Goal: Information Seeking & Learning: Check status

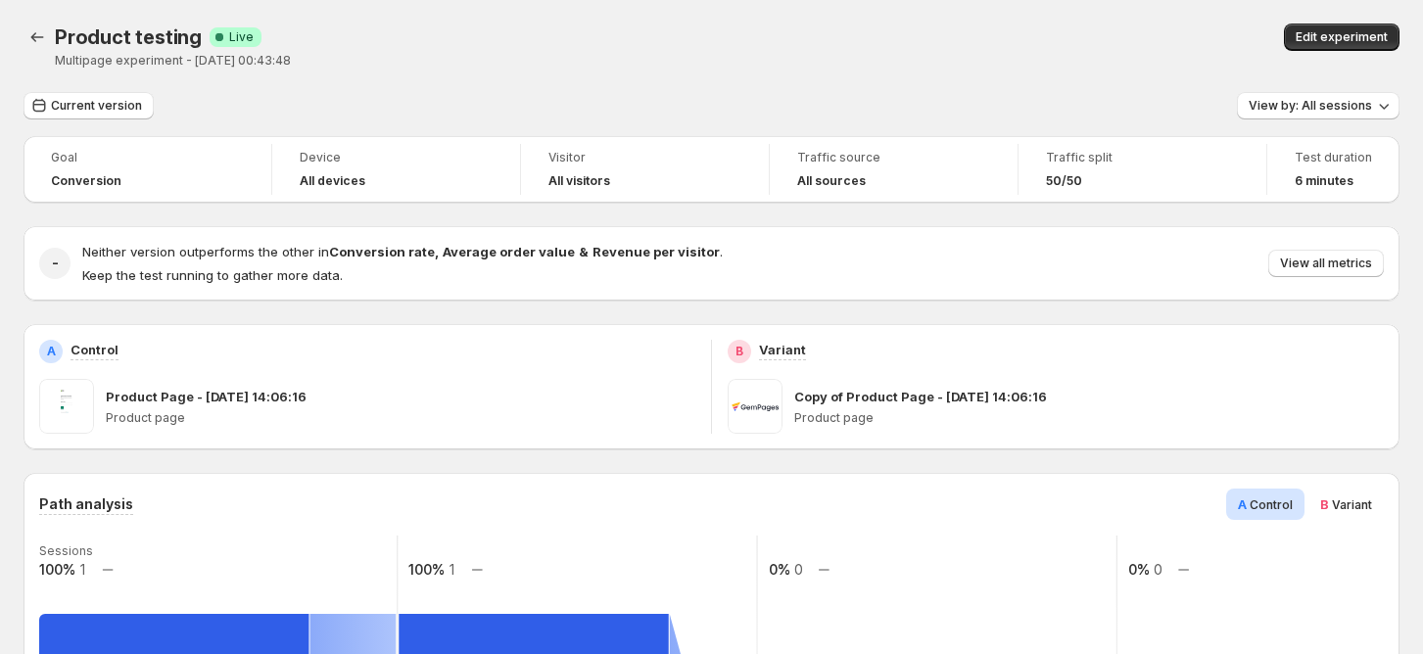
click at [49, 37] on button "Back" at bounding box center [37, 37] width 27 height 27
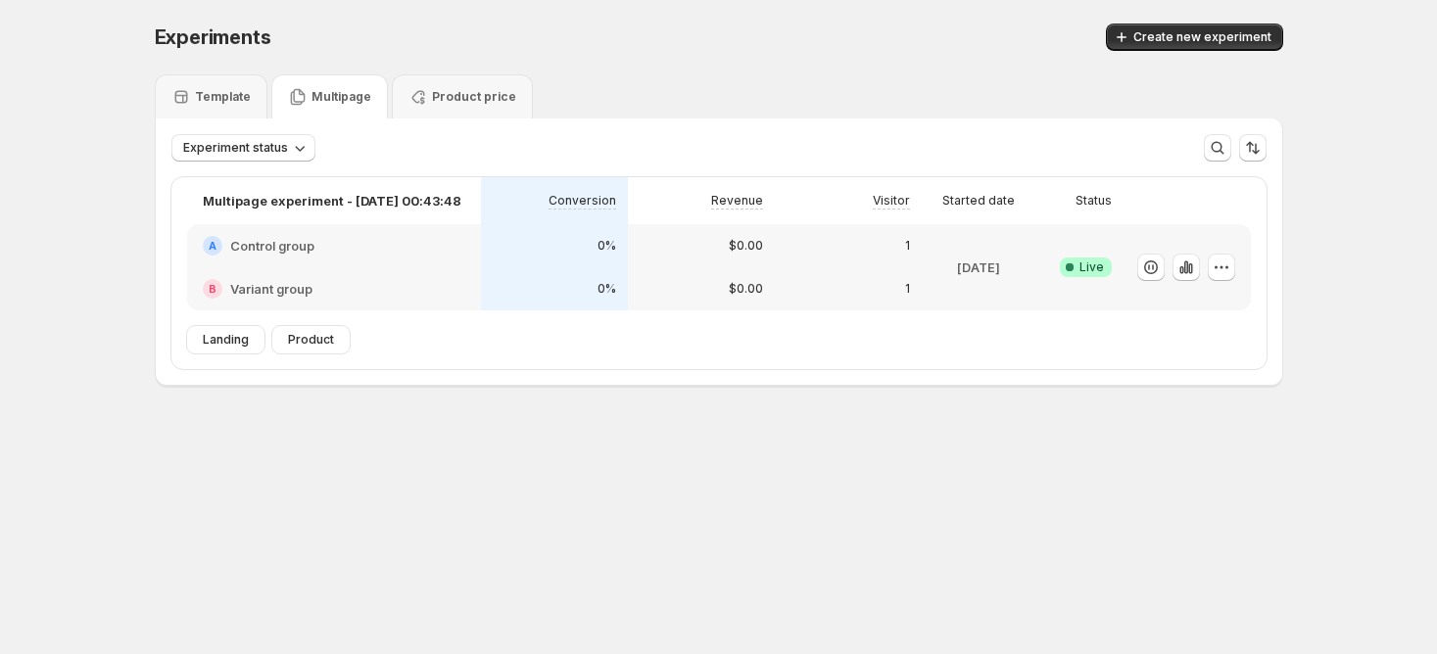
click at [395, 278] on div "B Variant group" at bounding box center [334, 288] width 294 height 43
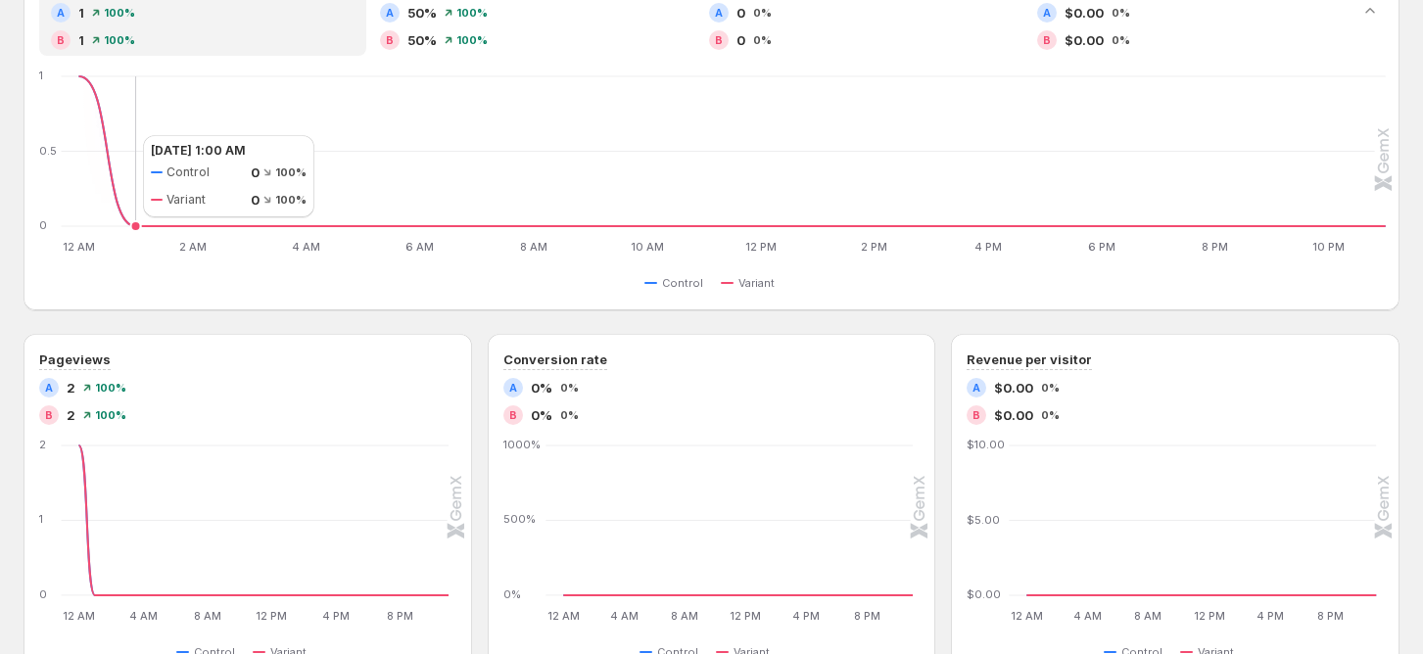
scroll to position [130, 0]
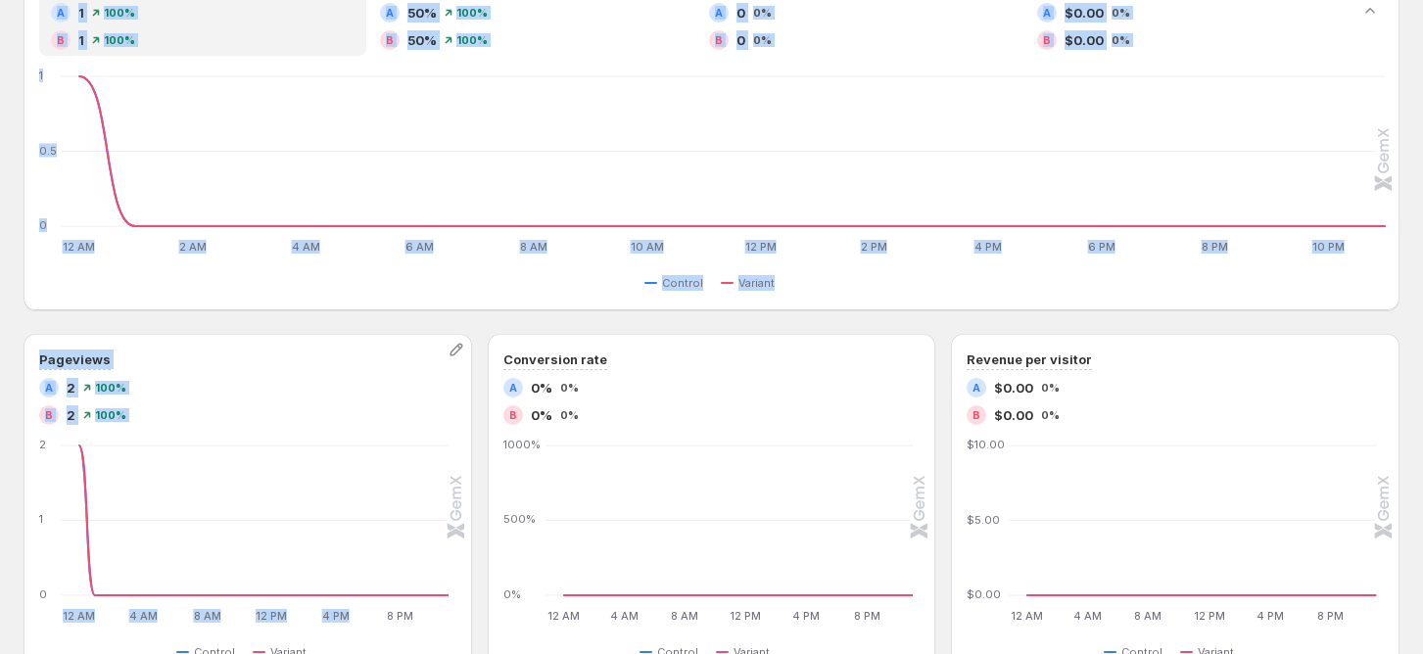
drag, startPoint x: 11, startPoint y: 174, endPoint x: 366, endPoint y: 443, distance: 445.4
click at [366, 466] on div "Multipage experiment - [DATE] 00:43:48. This page is ready Multipage experiment…" at bounding box center [711, 407] width 1423 height 1598
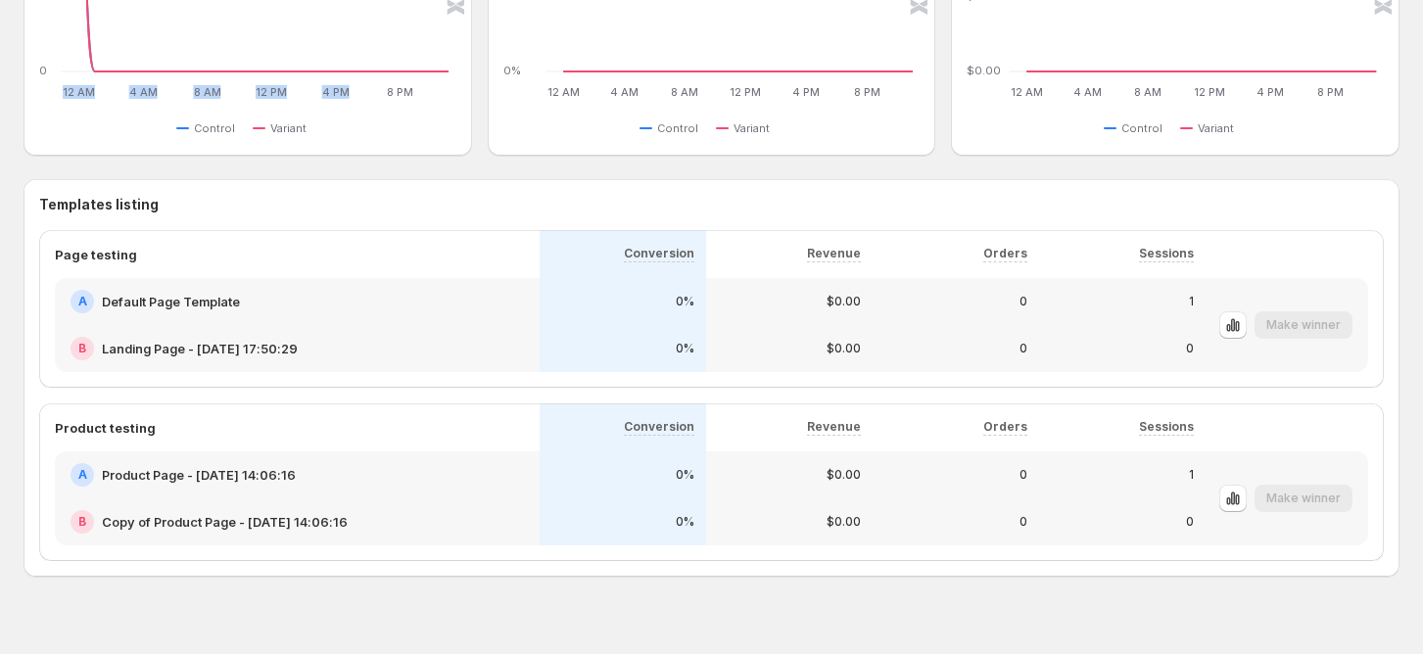
scroll to position [944, 0]
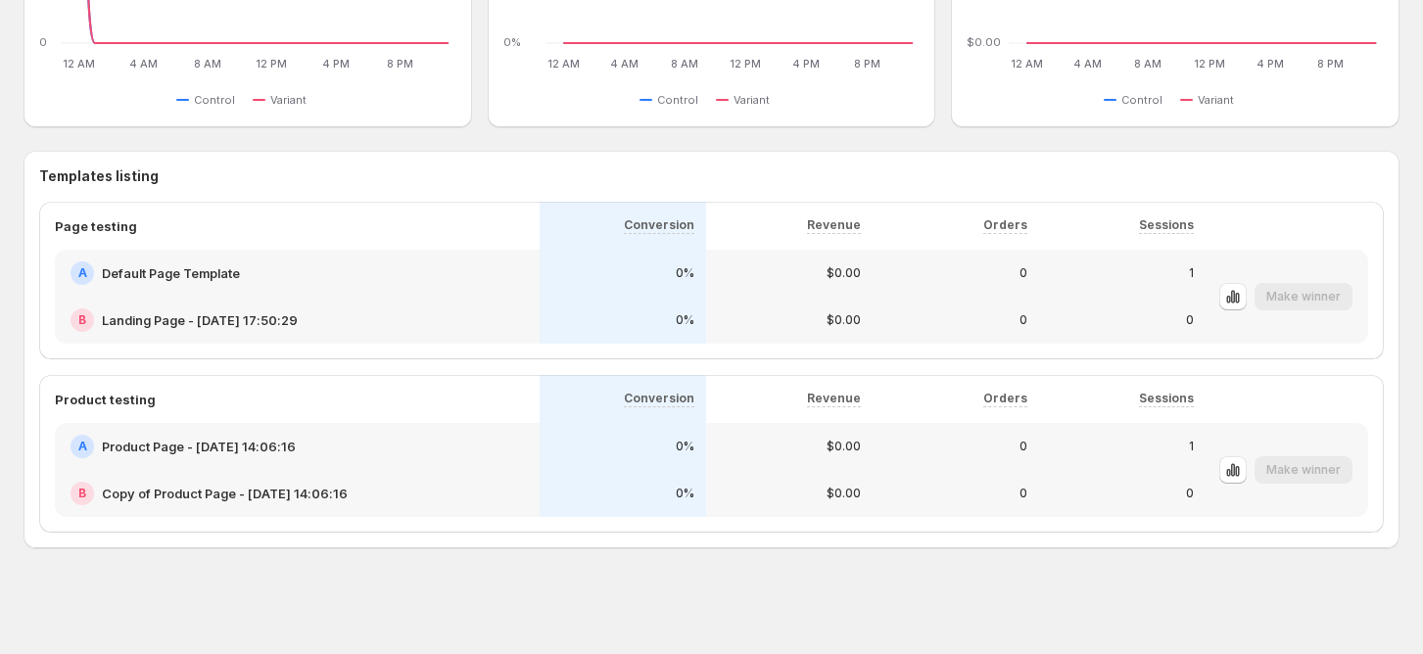
click at [1242, 179] on h3 "Templates listing" at bounding box center [711, 176] width 1344 height 20
click at [1243, 288] on icon "button" at bounding box center [1233, 297] width 20 height 20
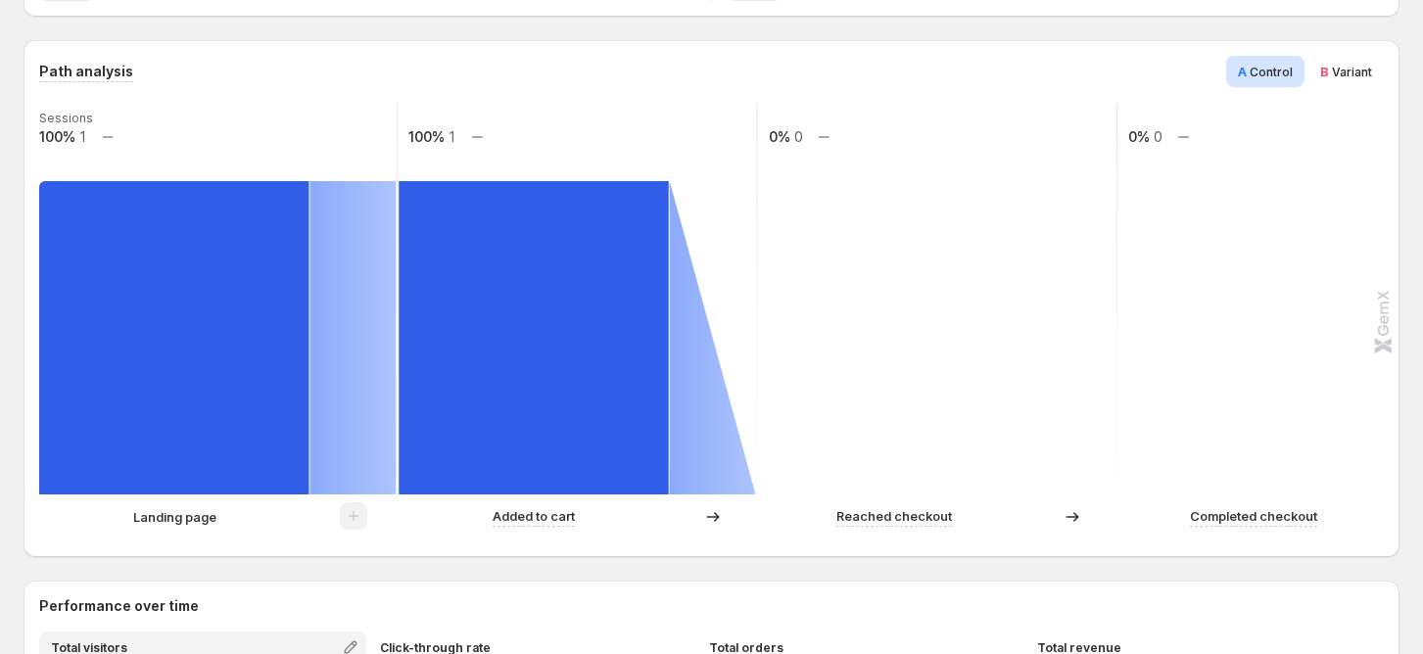
scroll to position [392, 0]
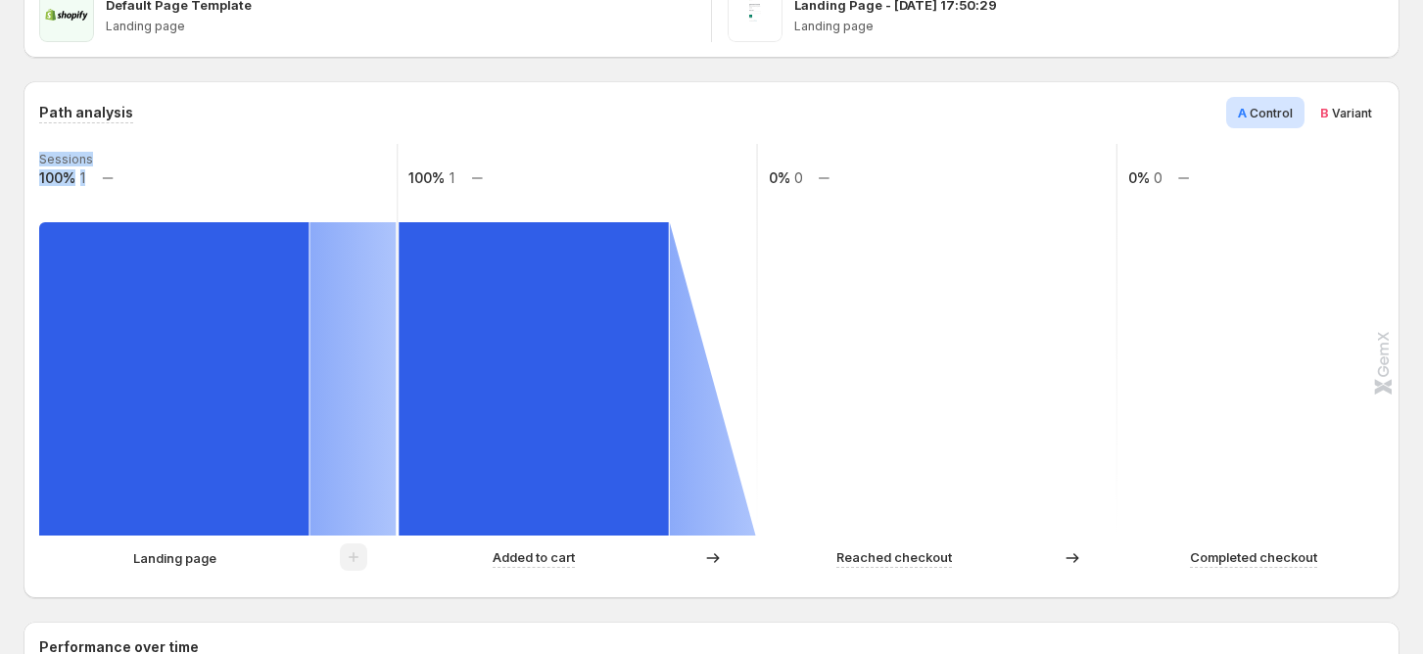
drag, startPoint x: 0, startPoint y: 150, endPoint x: 189, endPoint y: 535, distance: 428.7
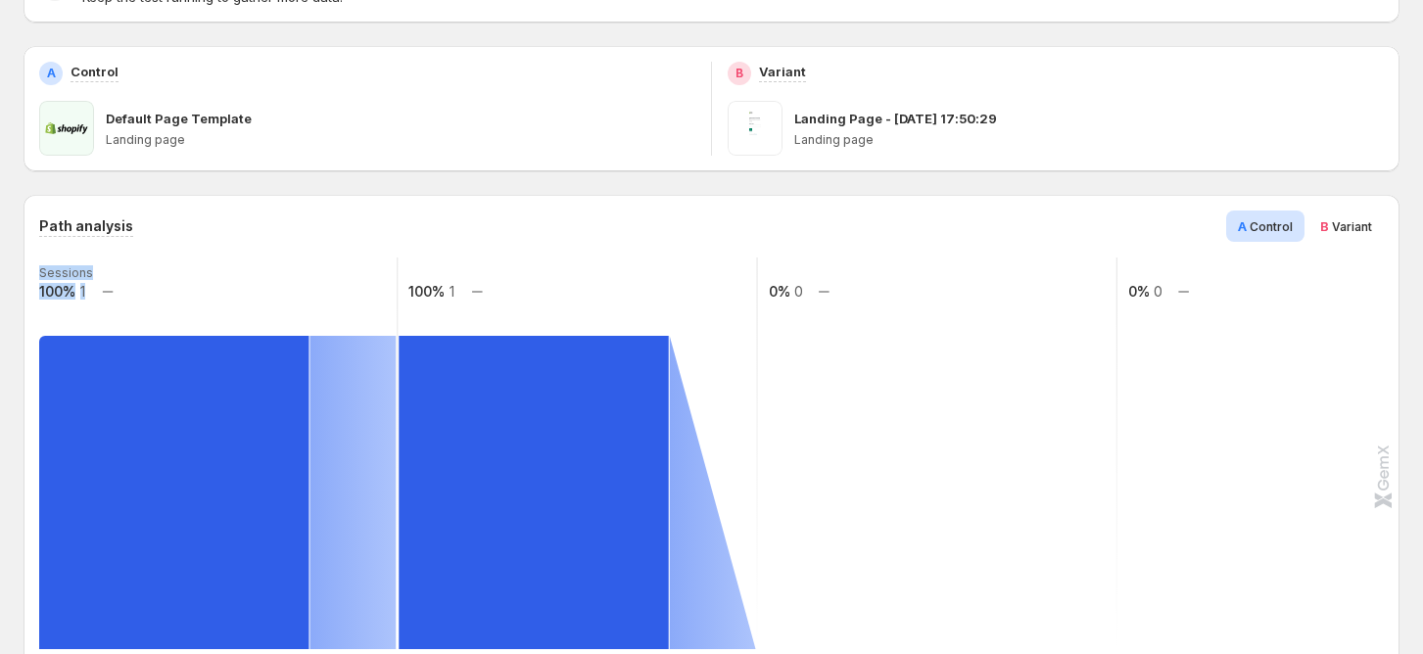
scroll to position [0, 0]
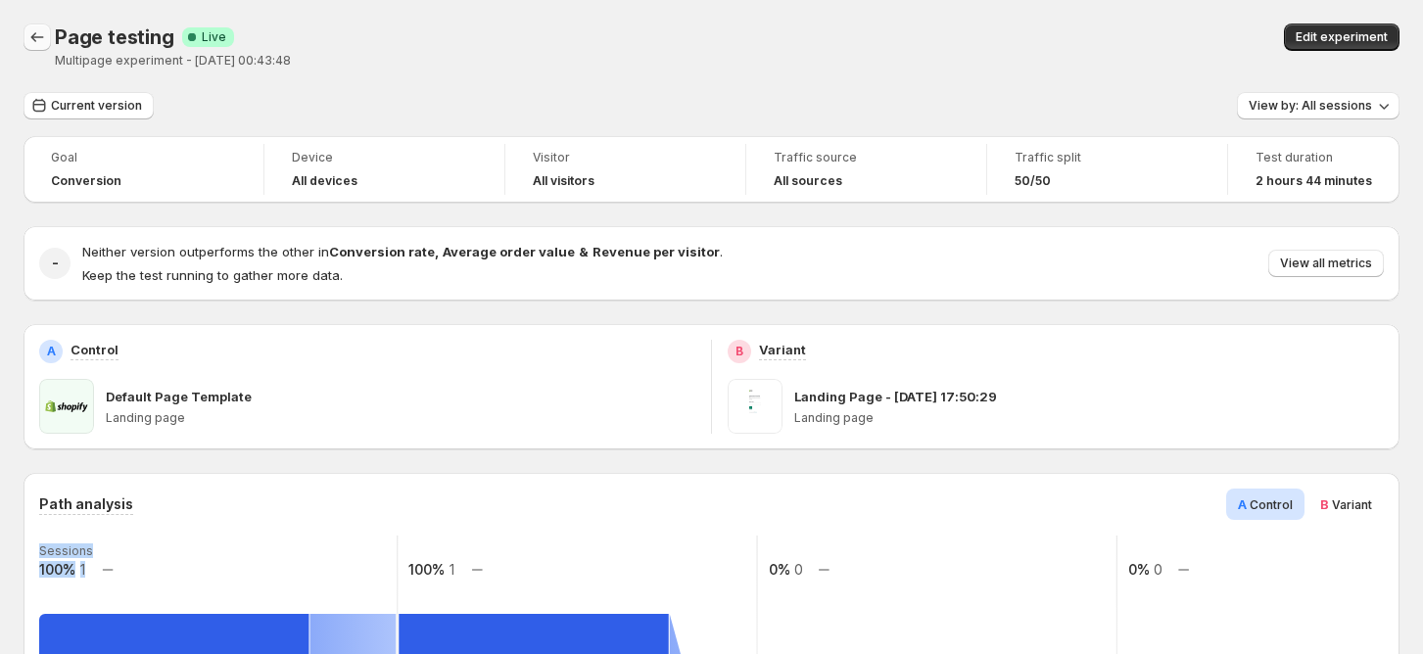
click at [50, 40] on button "Back" at bounding box center [37, 37] width 27 height 27
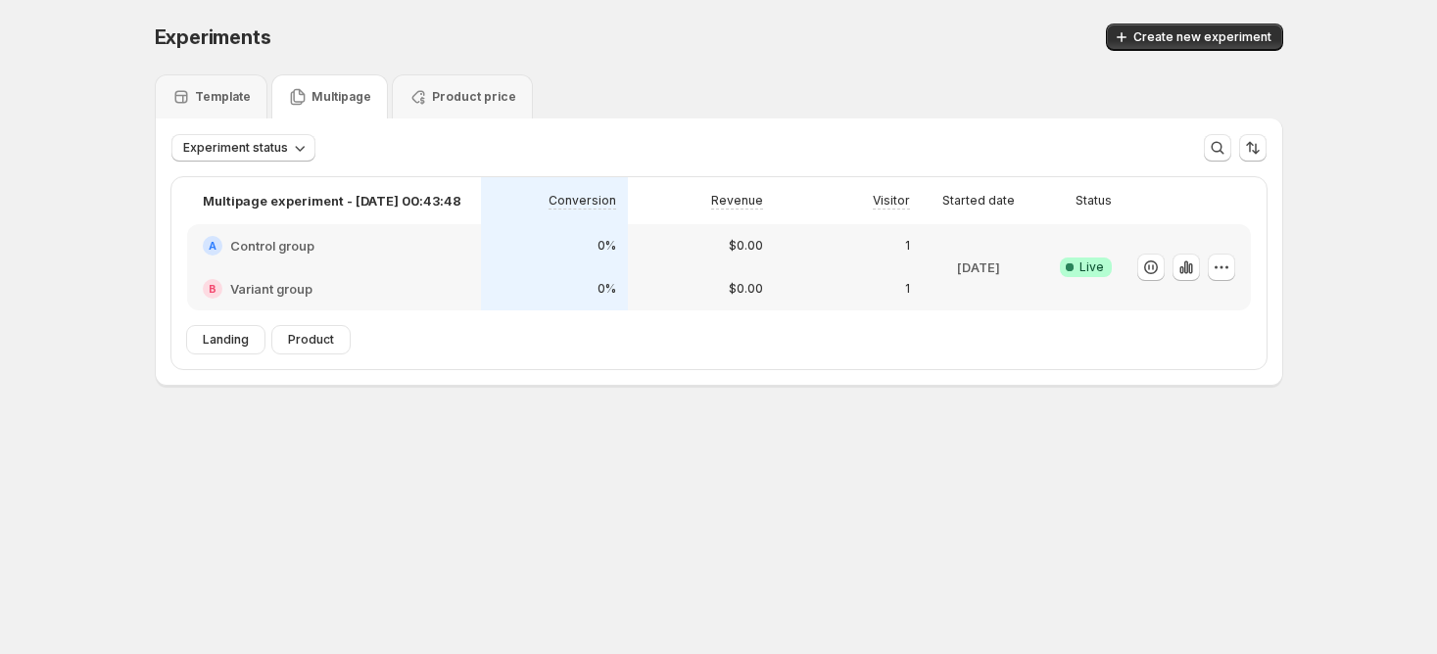
click at [293, 347] on span "Product" at bounding box center [311, 340] width 46 height 16
click at [227, 344] on span "Landing" at bounding box center [226, 340] width 46 height 16
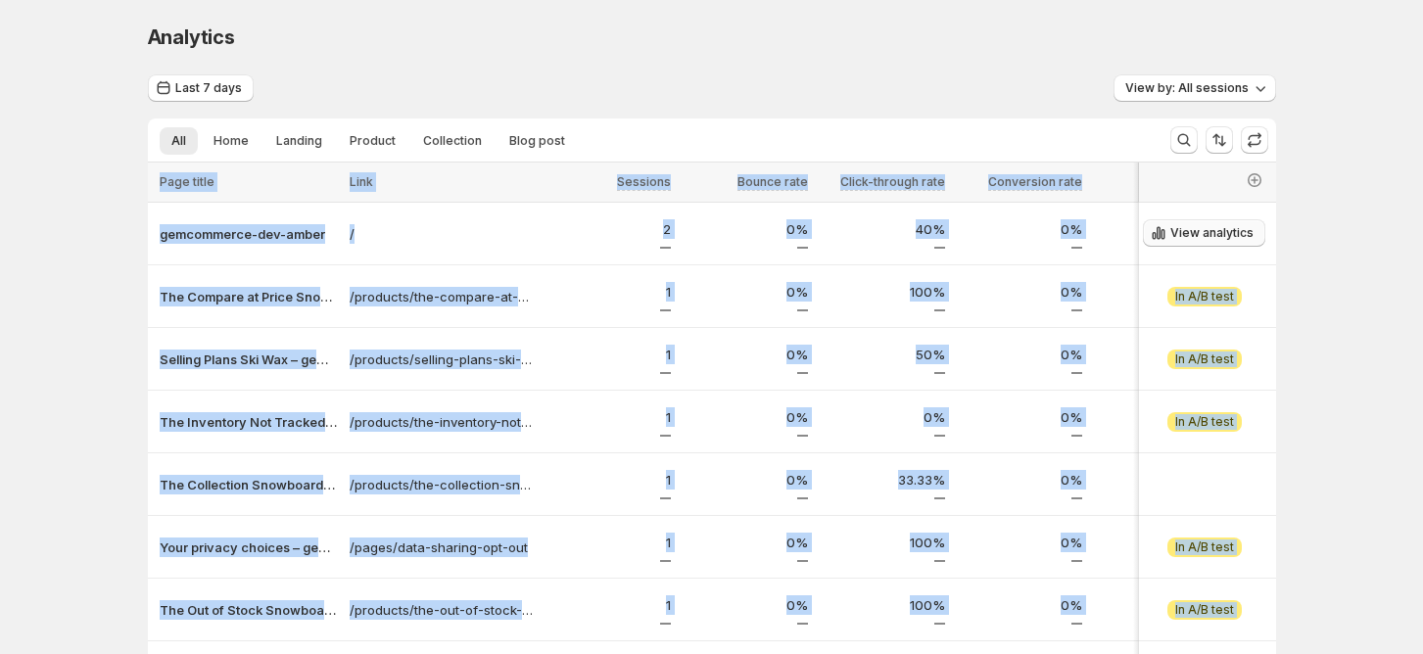
drag, startPoint x: 139, startPoint y: 223, endPoint x: 1255, endPoint y: 232, distance: 1116.4
click at [1146, 233] on div "Analytics. This page is ready Analytics Last 7 days View by: All sessions All H…" at bounding box center [711, 438] width 1175 height 877
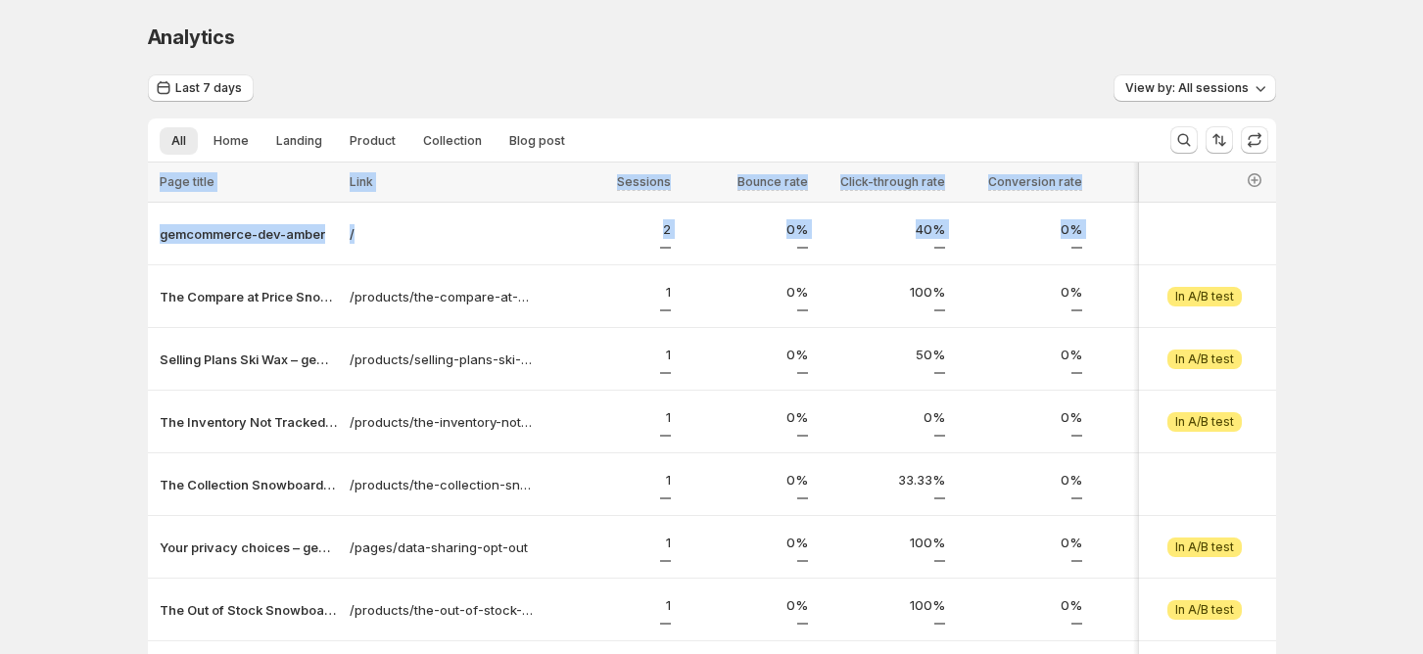
click at [1354, 232] on div "Analytics. This page is ready Analytics Last 7 days View by: All sessions All H…" at bounding box center [711, 438] width 1423 height 877
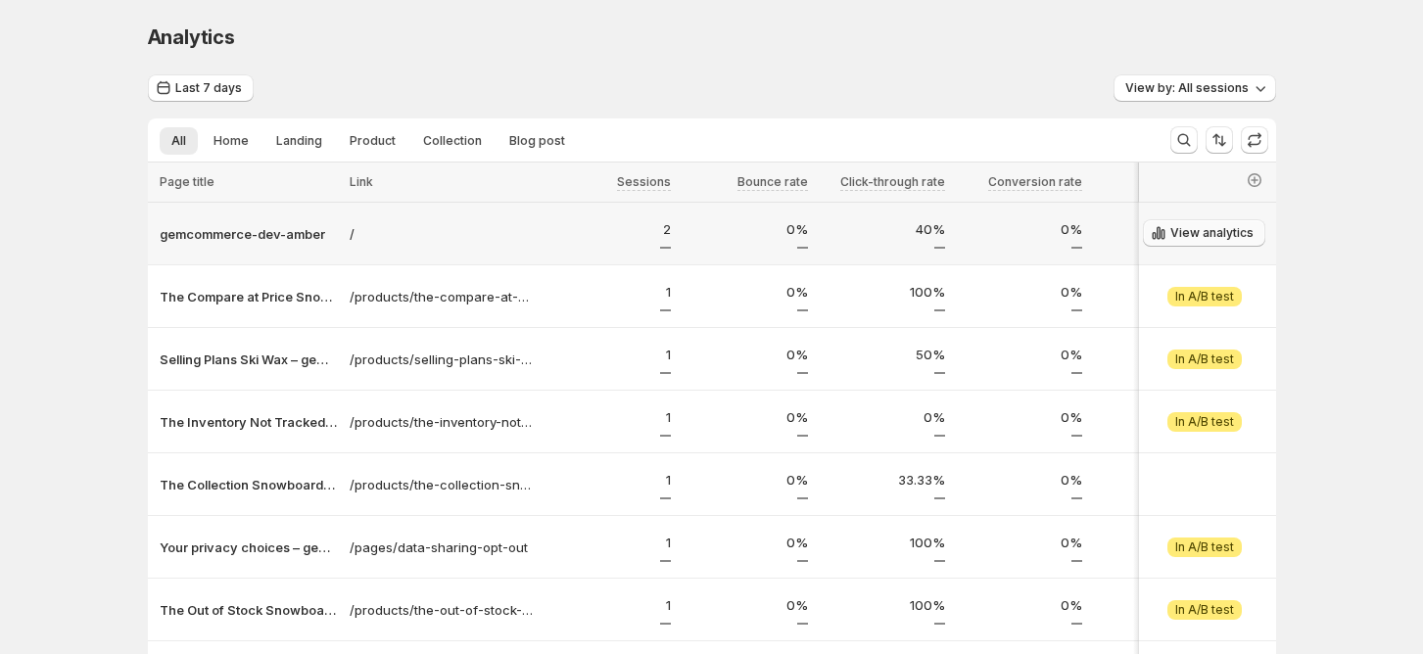
click at [1213, 239] on span "View analytics" at bounding box center [1211, 233] width 83 height 16
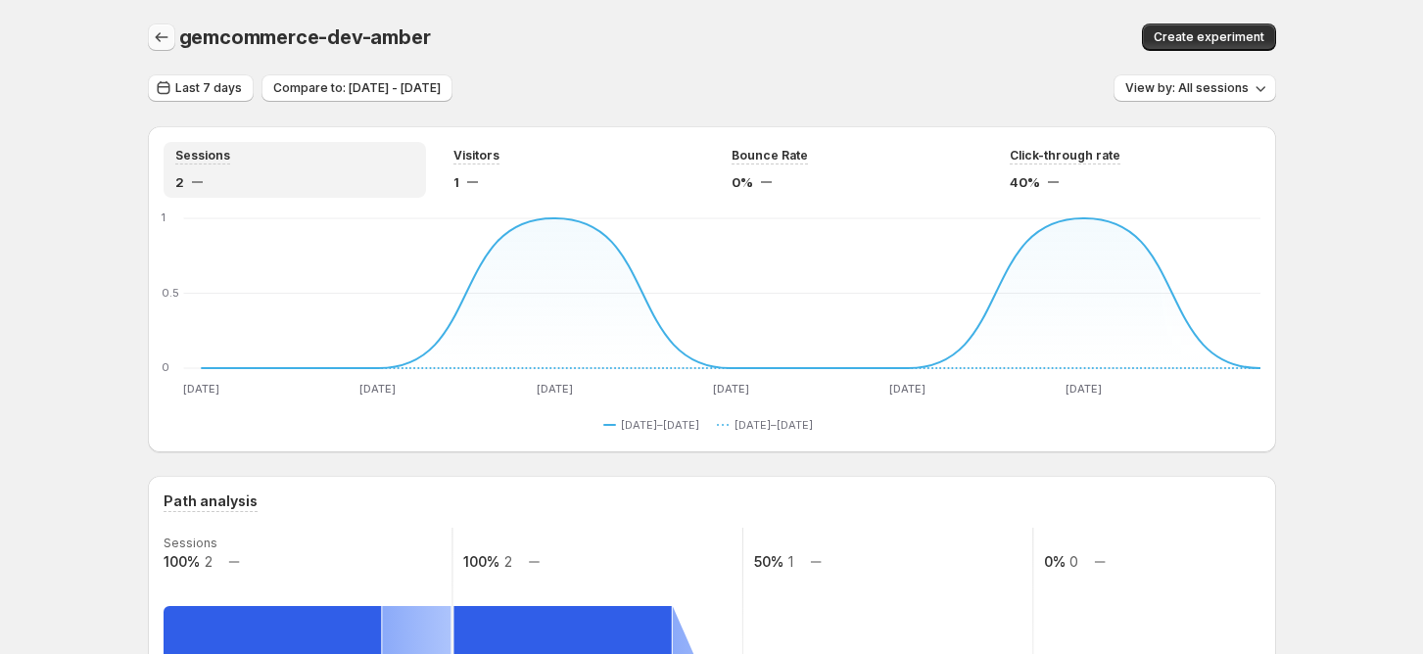
click at [163, 29] on icon "button" at bounding box center [162, 37] width 20 height 20
